Goal: Find specific page/section: Find specific page/section

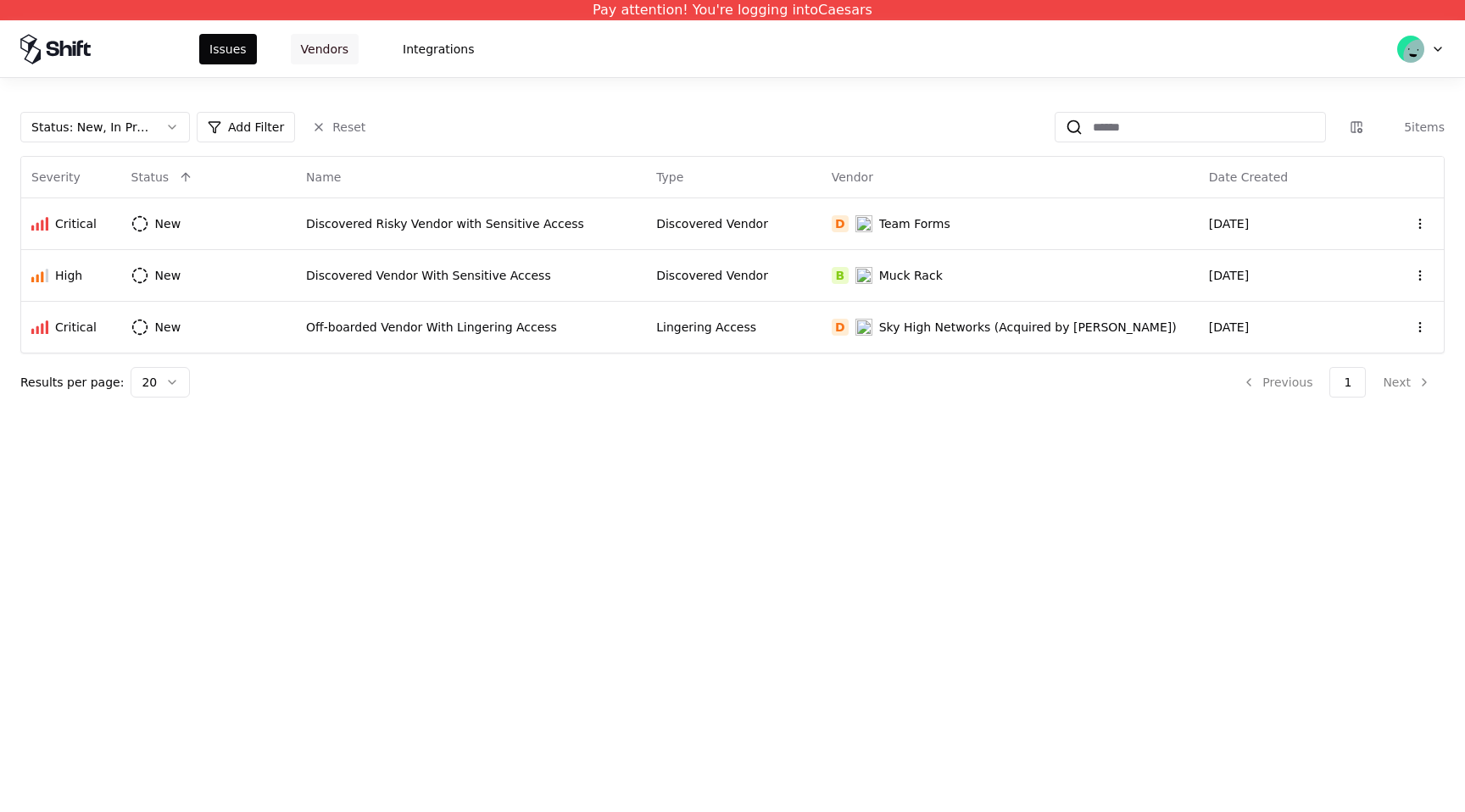
click at [304, 52] on button "Vendors" at bounding box center [324, 49] width 68 height 31
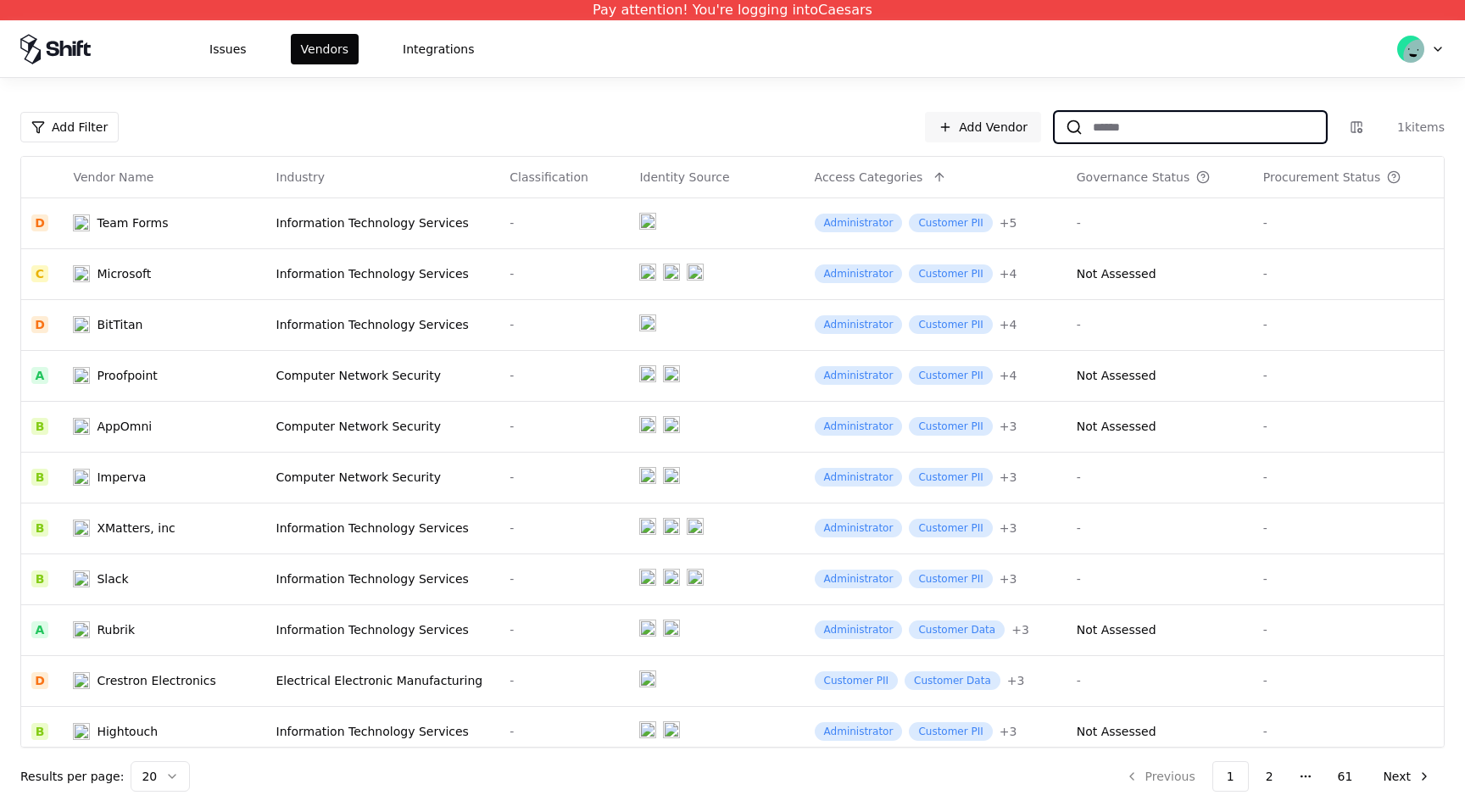
click at [1145, 127] on input at bounding box center [1203, 128] width 243 height 31
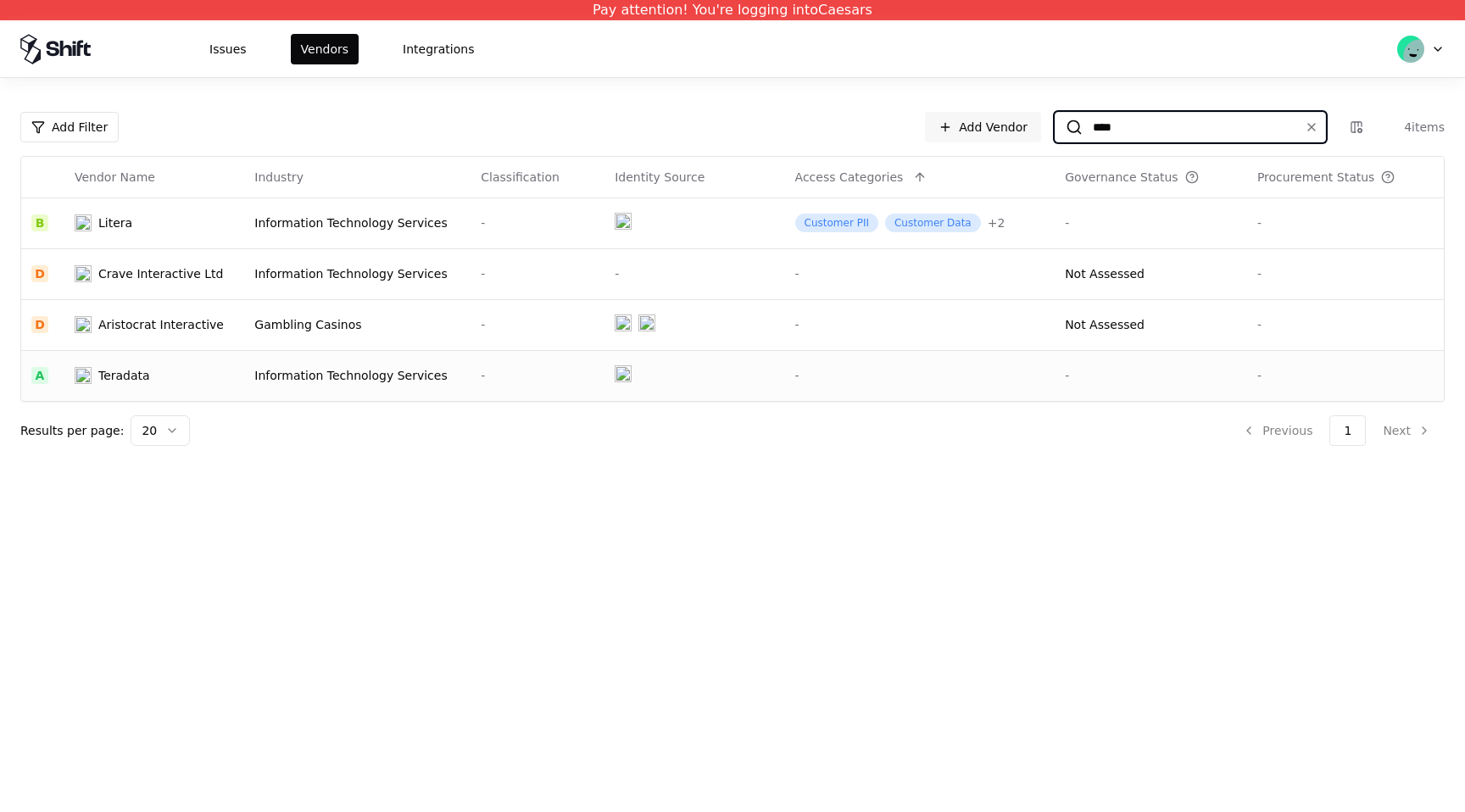
type input "****"
click at [1012, 377] on div "-" at bounding box center [919, 376] width 250 height 17
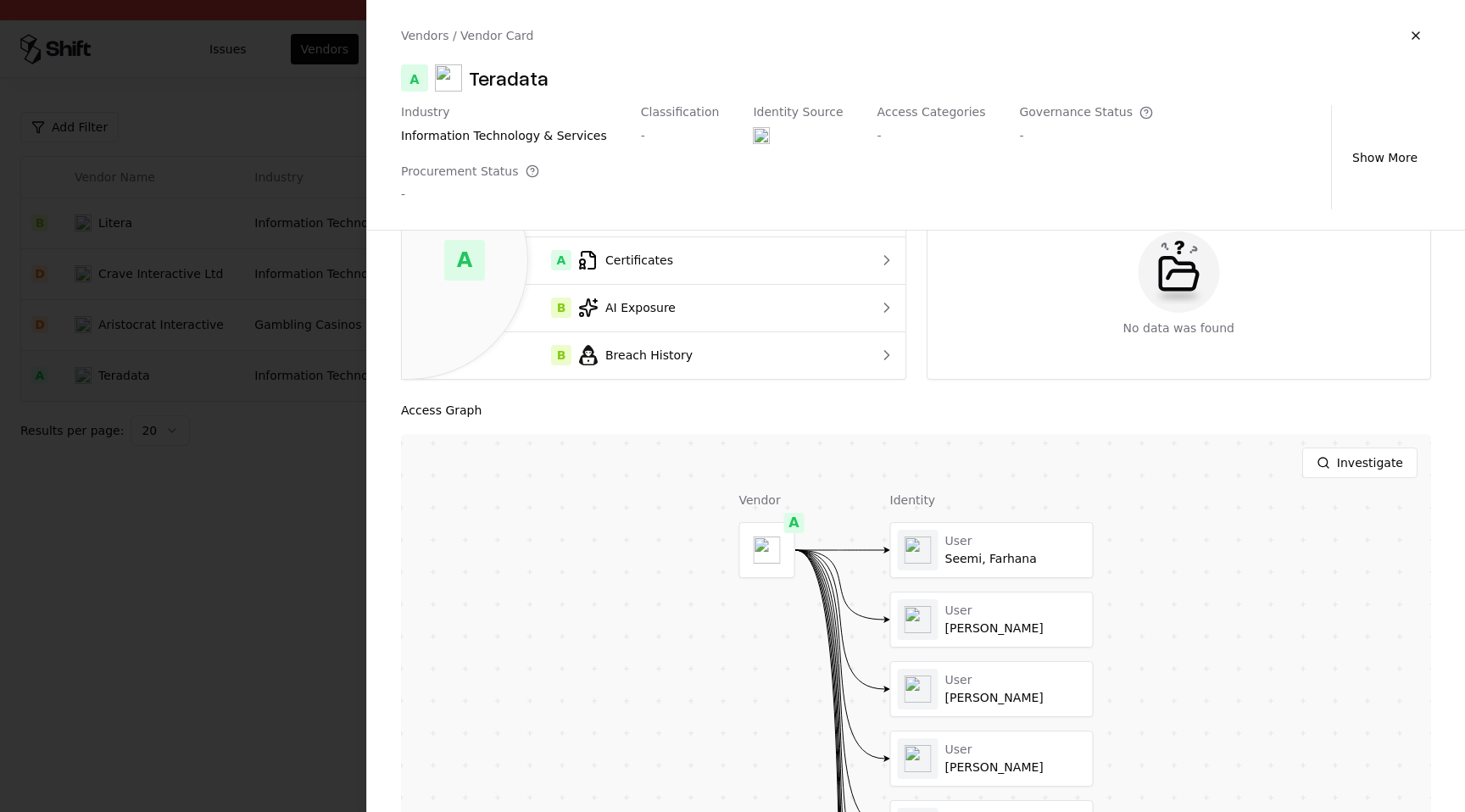
scroll to position [134, 0]
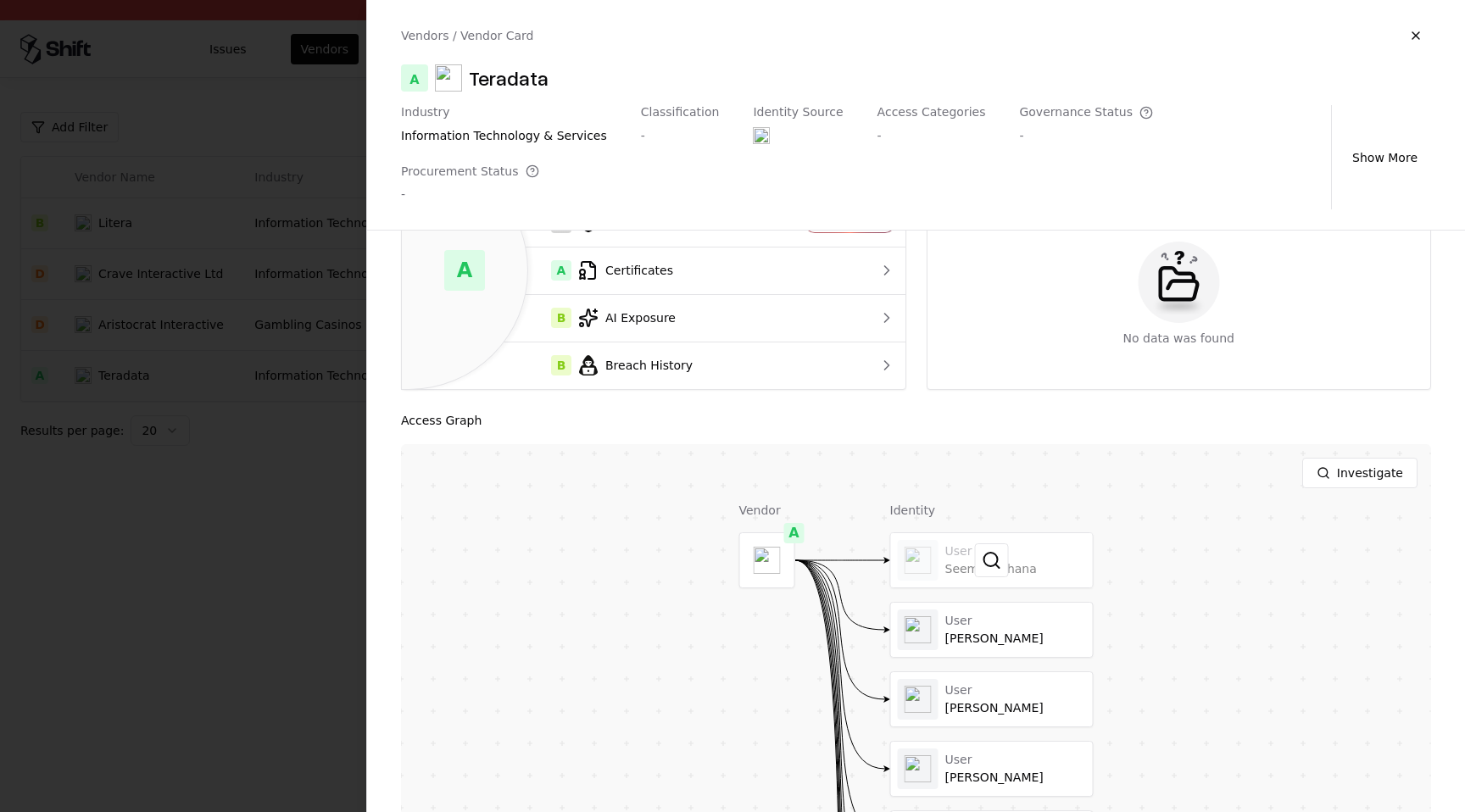
click at [966, 533] on div at bounding box center [991, 560] width 201 height 55
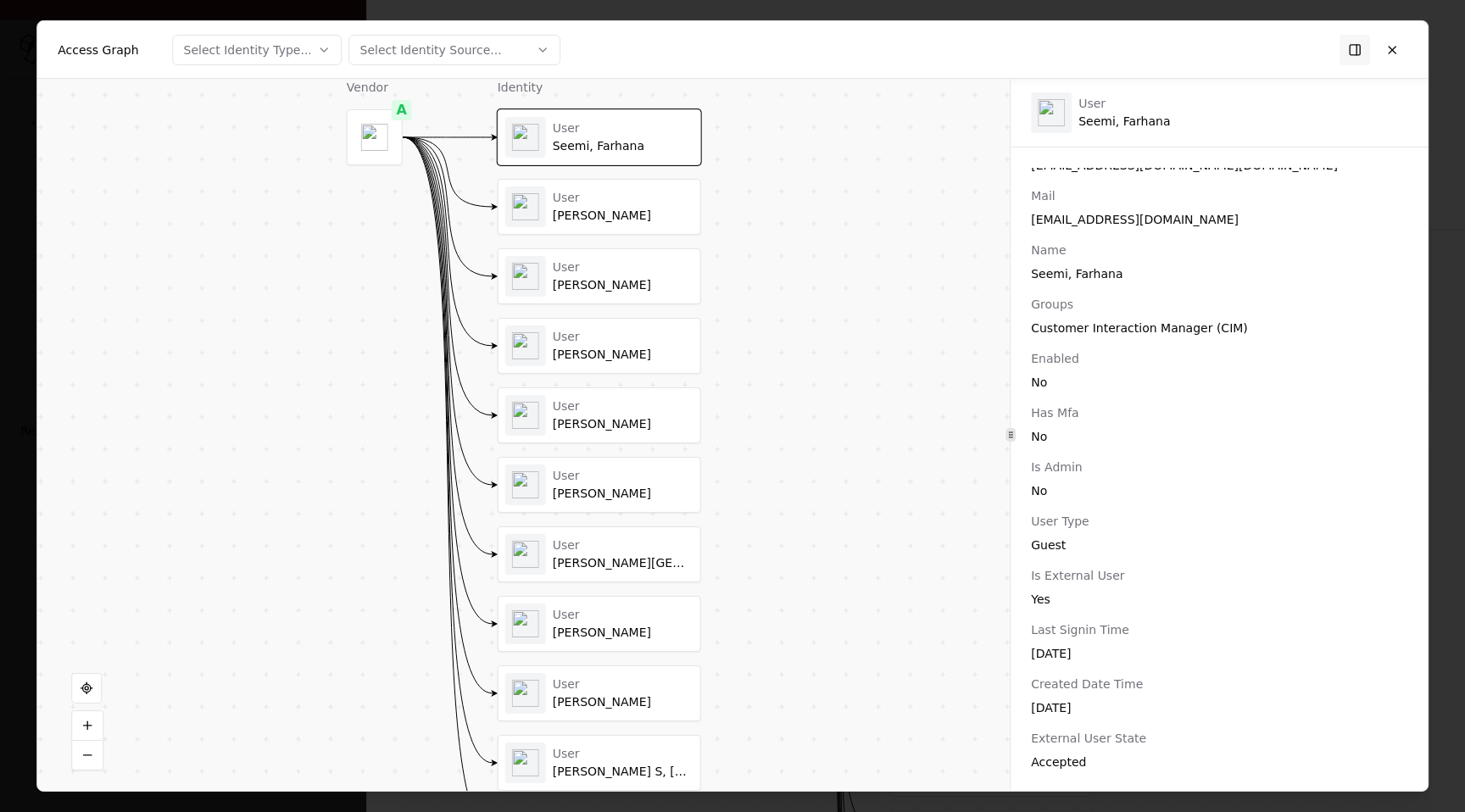
scroll to position [0, 0]
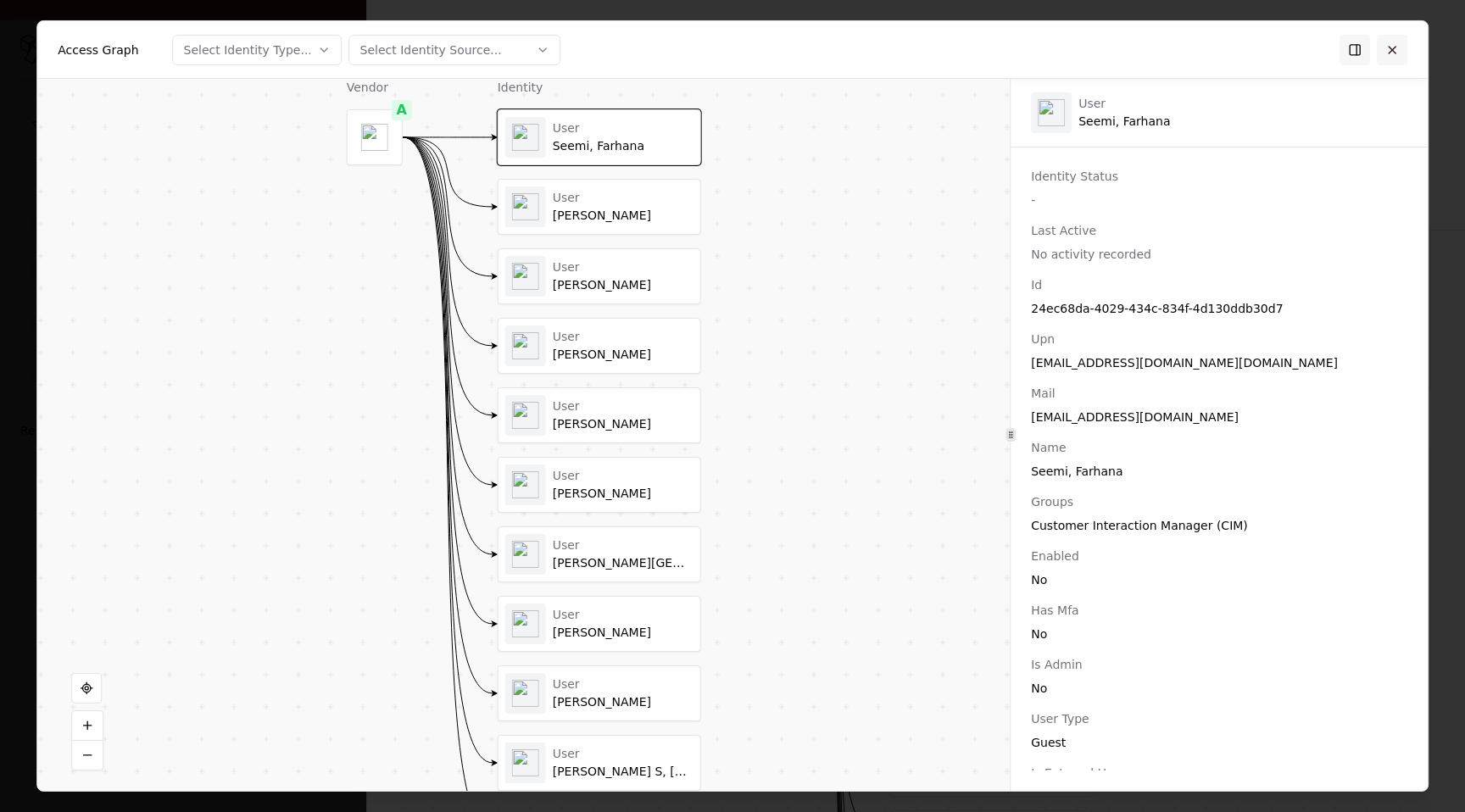
click at [1397, 55] on button at bounding box center [1392, 49] width 31 height 31
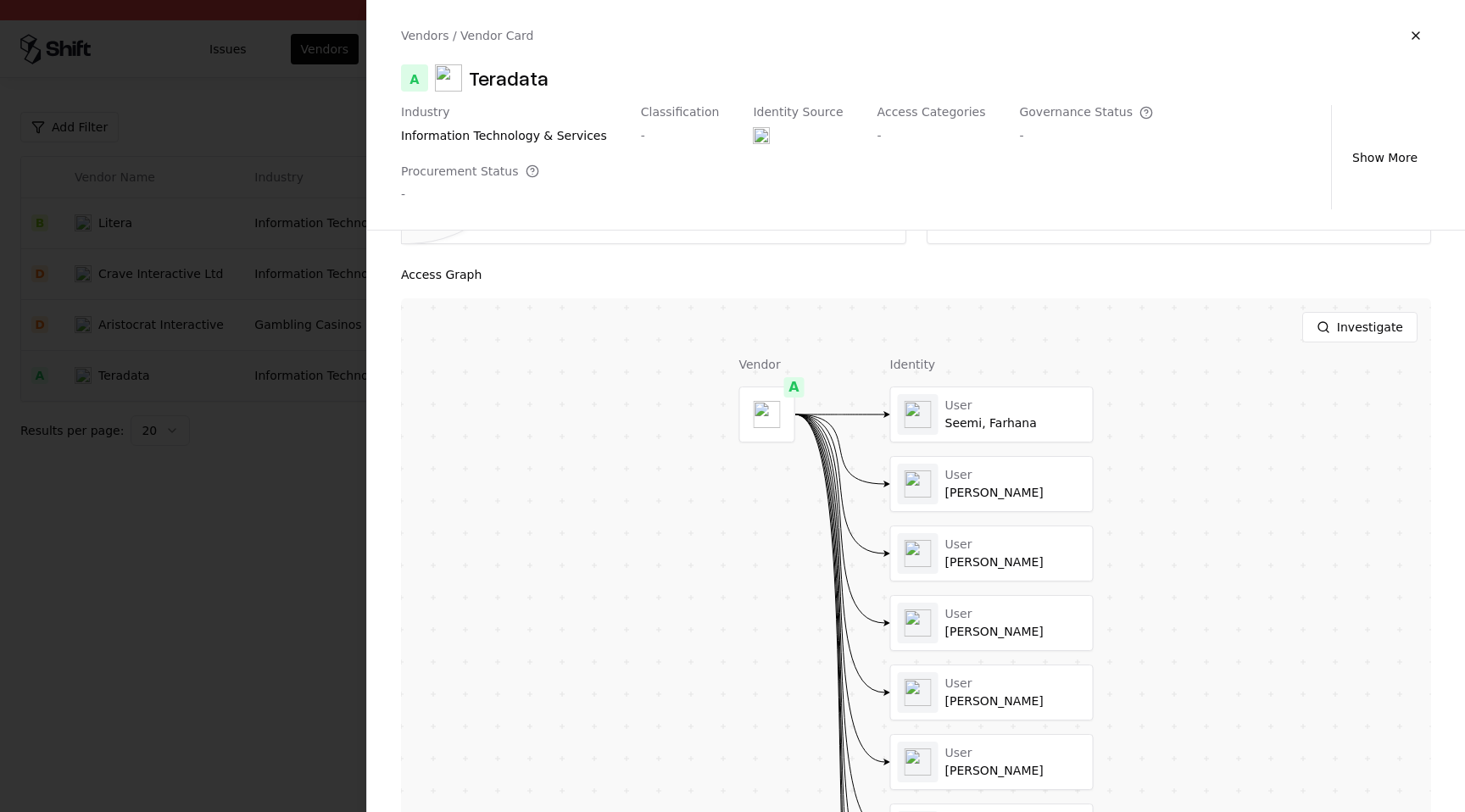
scroll to position [406, 0]
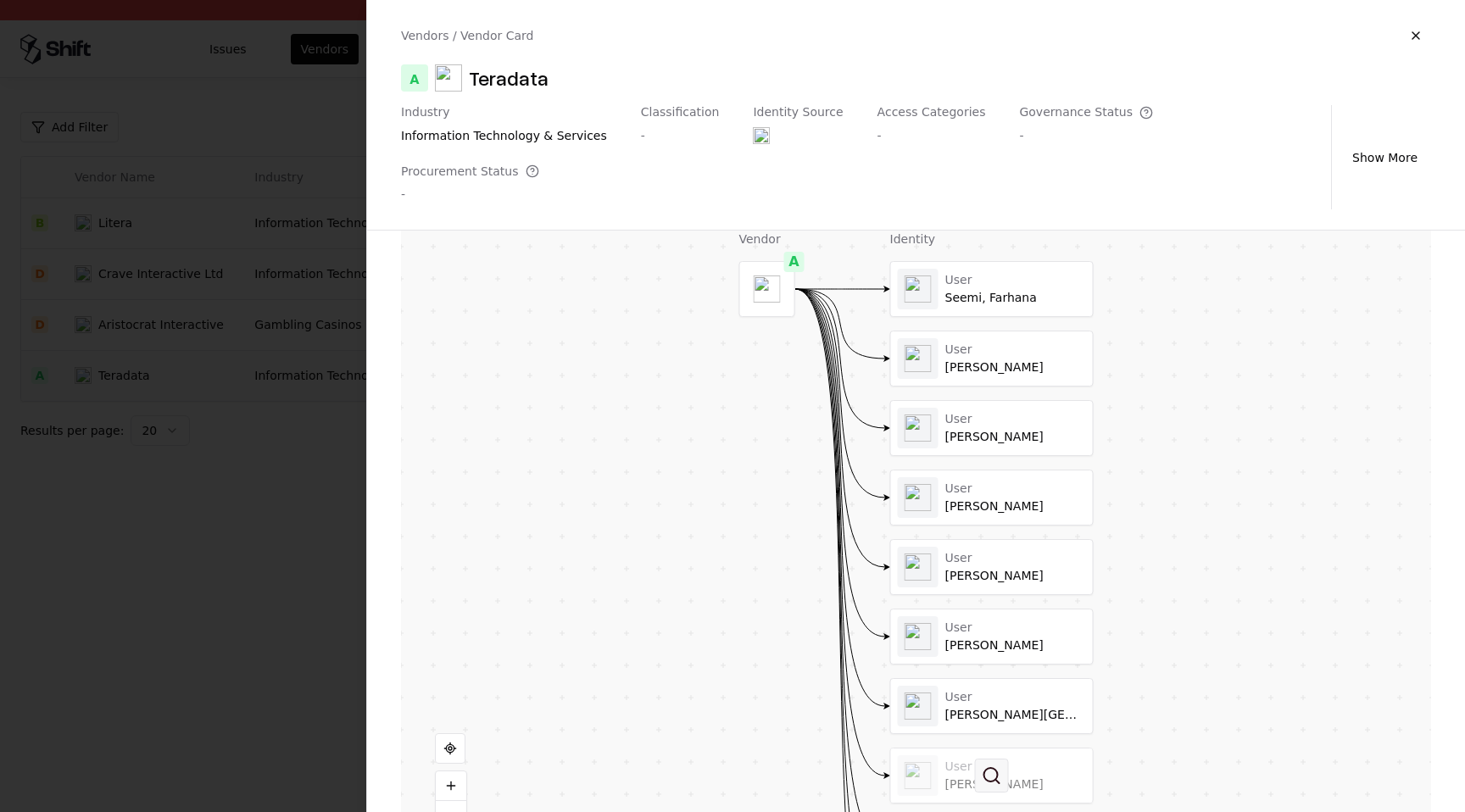
click at [976, 758] on button at bounding box center [991, 775] width 34 height 34
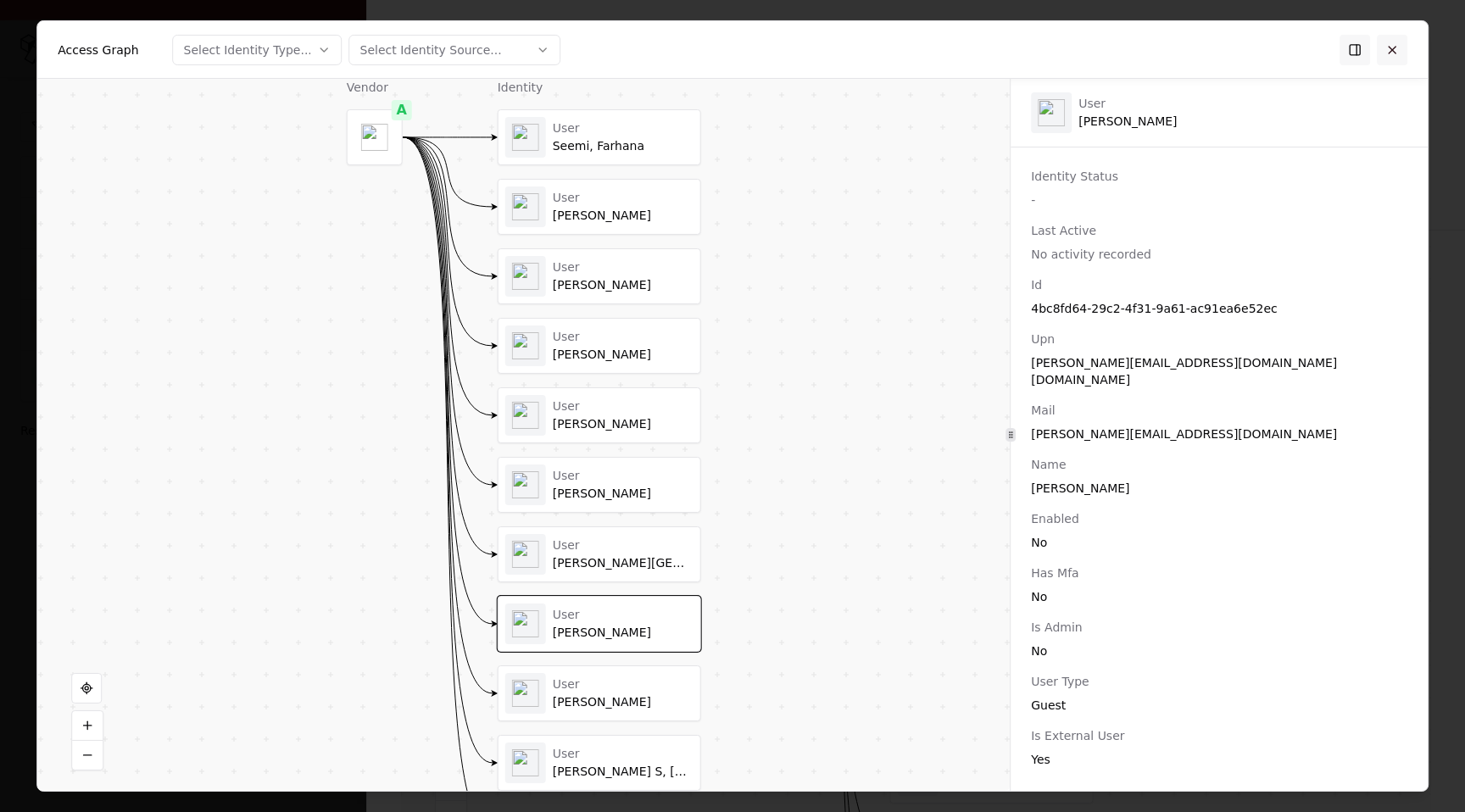
click at [1386, 55] on button at bounding box center [1392, 49] width 31 height 31
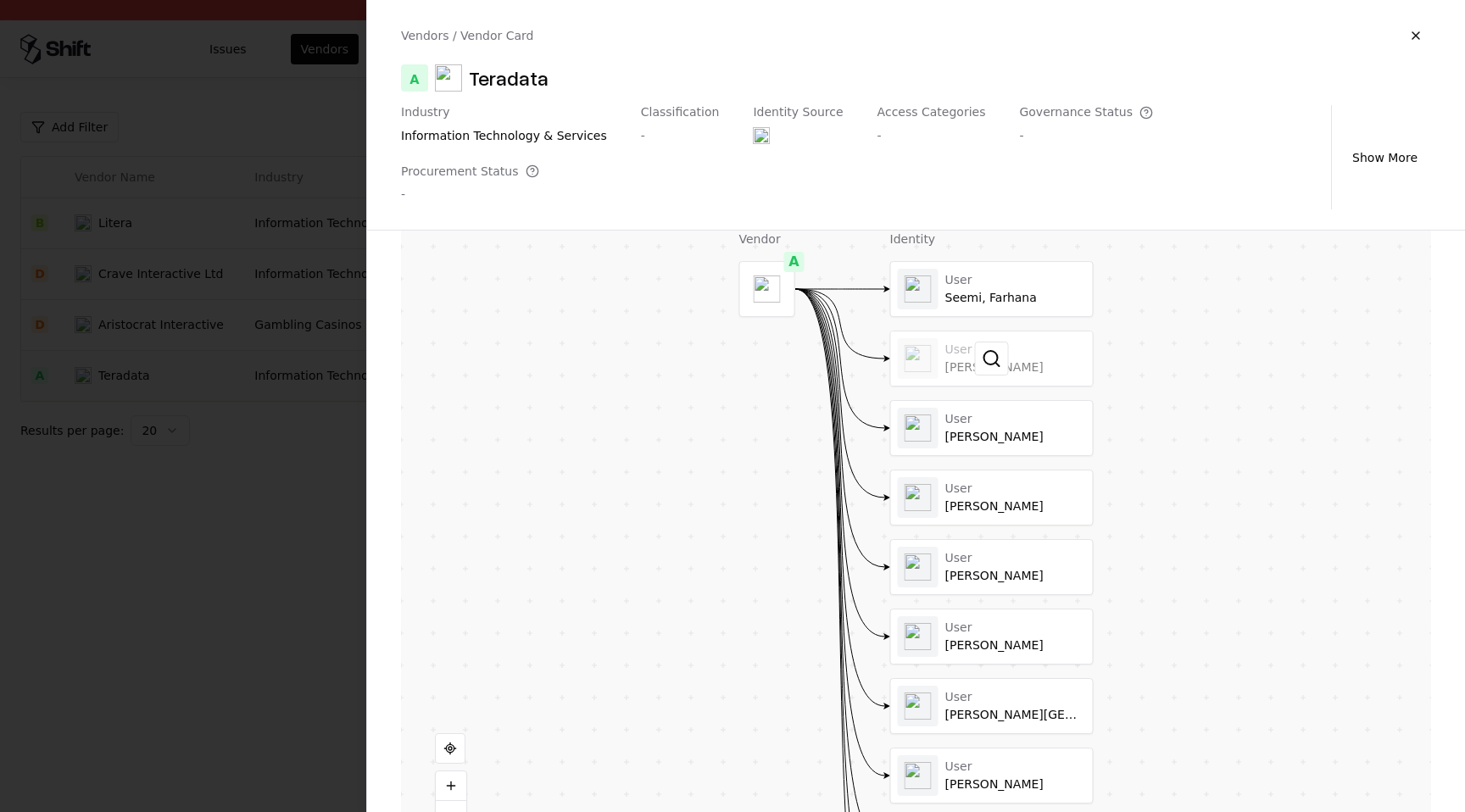
click at [1028, 332] on div at bounding box center [991, 359] width 201 height 55
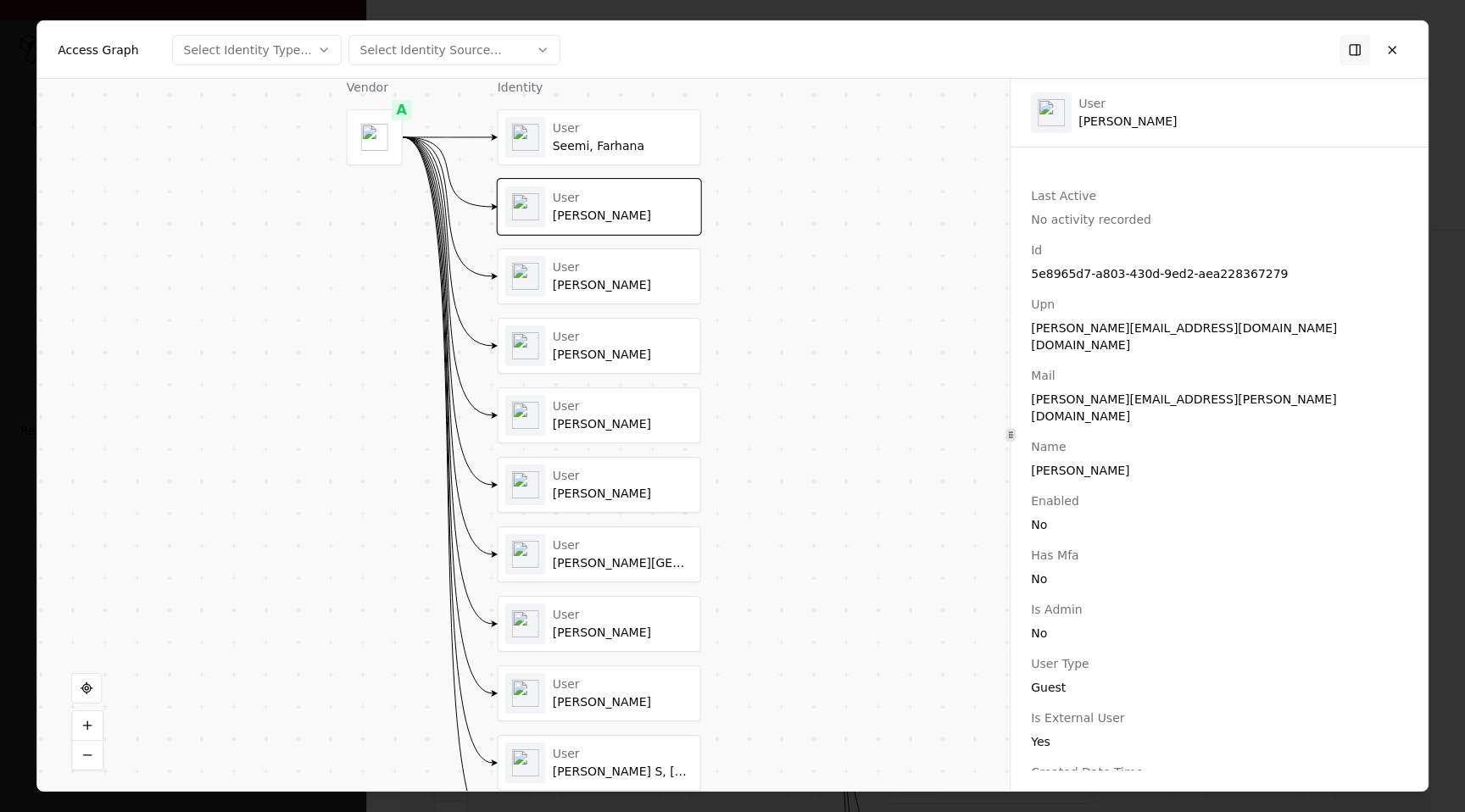
scroll to position [33, 0]
click at [1401, 48] on button at bounding box center [1392, 49] width 31 height 31
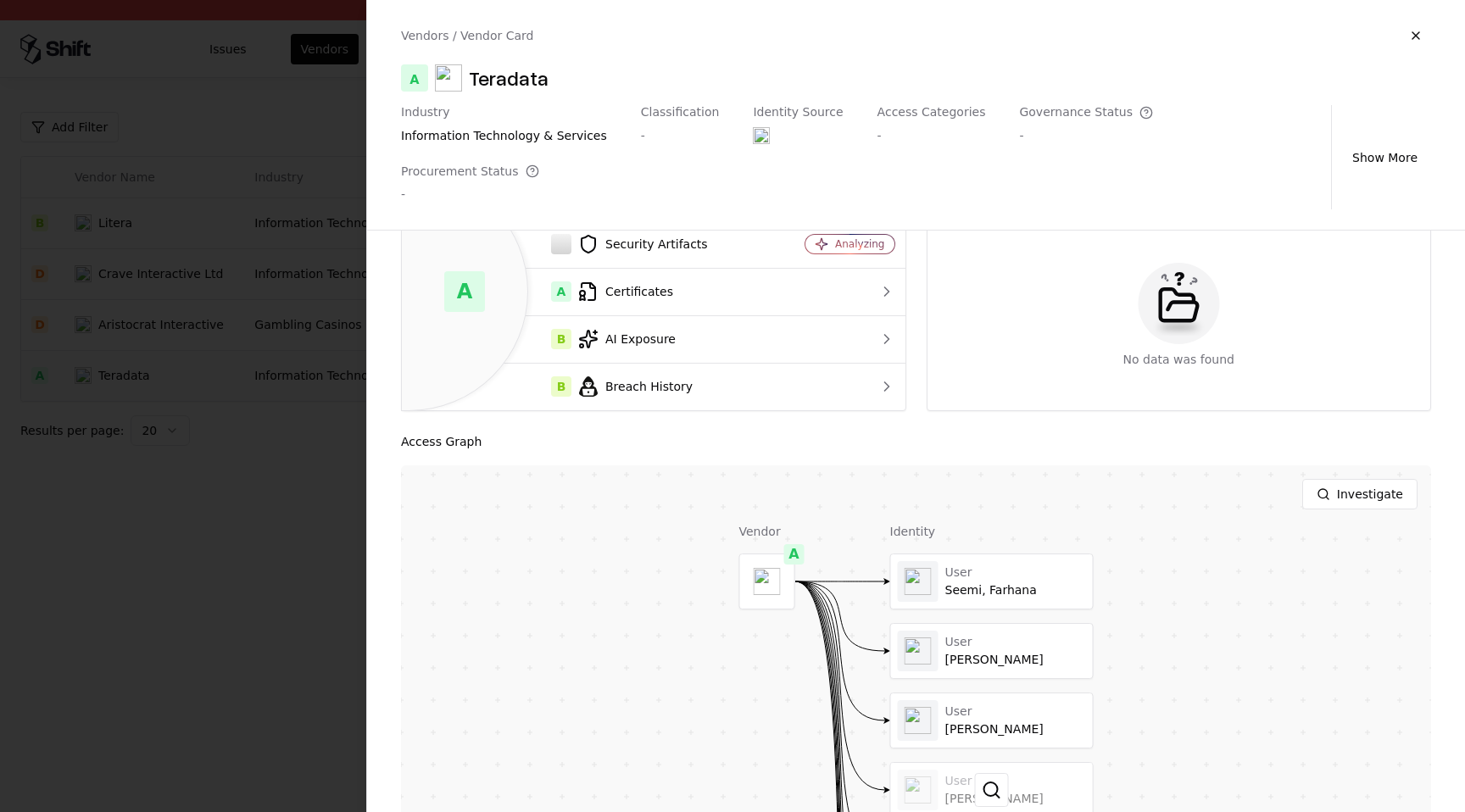
scroll to position [0, 0]
